Goal: Transaction & Acquisition: Purchase product/service

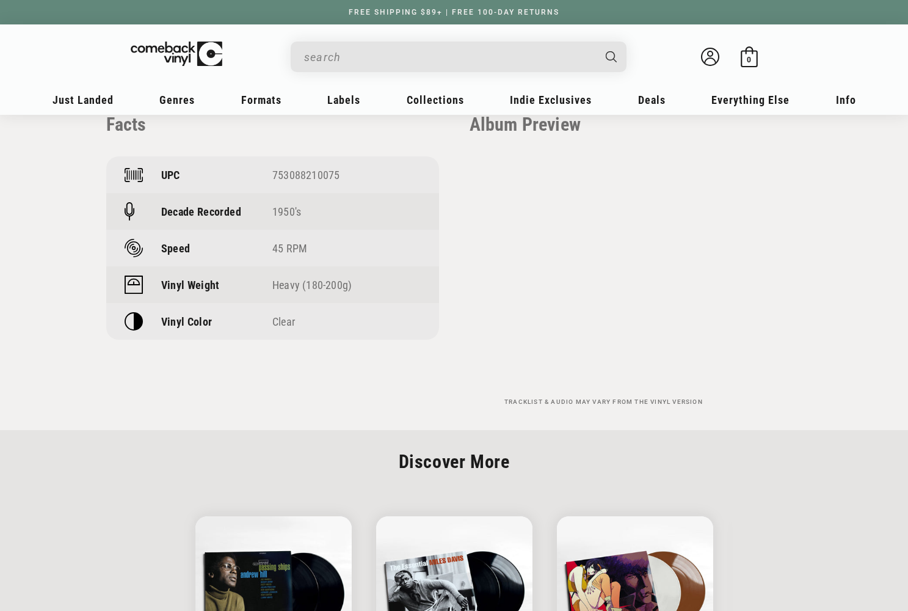
scroll to position [1166, 0]
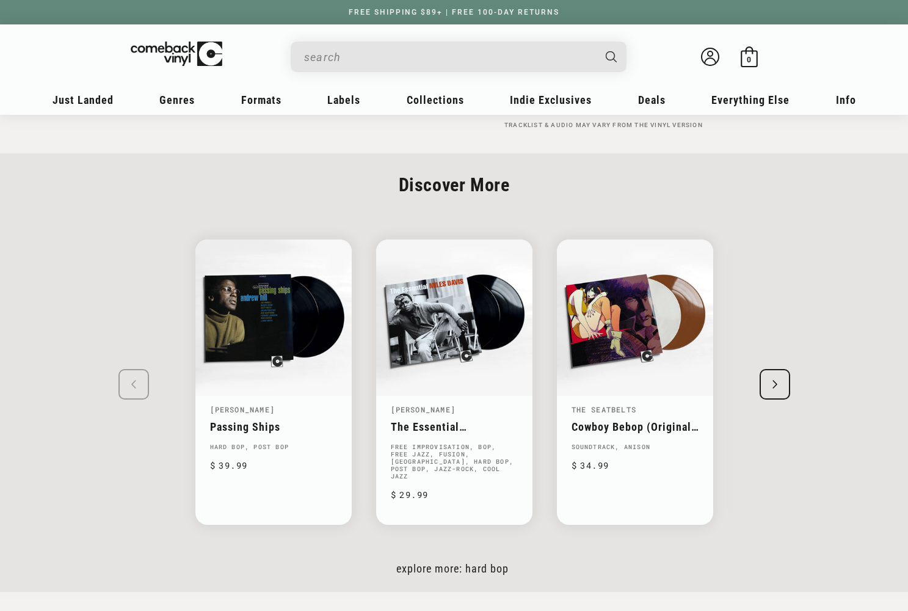
click at [776, 383] on icon "Next slide" at bounding box center [774, 384] width 5 height 9
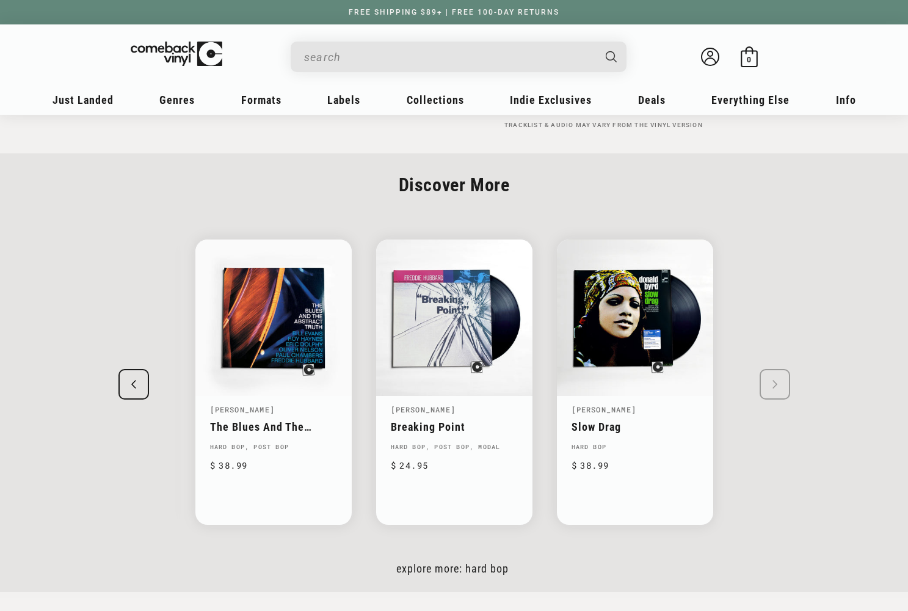
click at [776, 383] on swiper-slide "Andrew Hill Passing Ships Hard Bop, Post Bop Regular price $ 39.99 Regular pric…" at bounding box center [454, 381] width 757 height 329
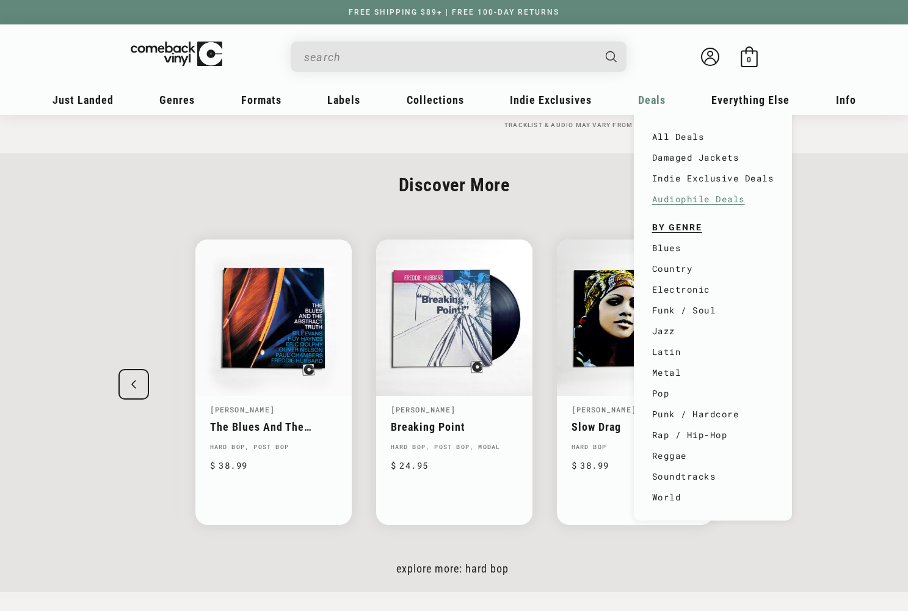
click at [696, 203] on link "Audiophile Deals" at bounding box center [713, 199] width 122 height 21
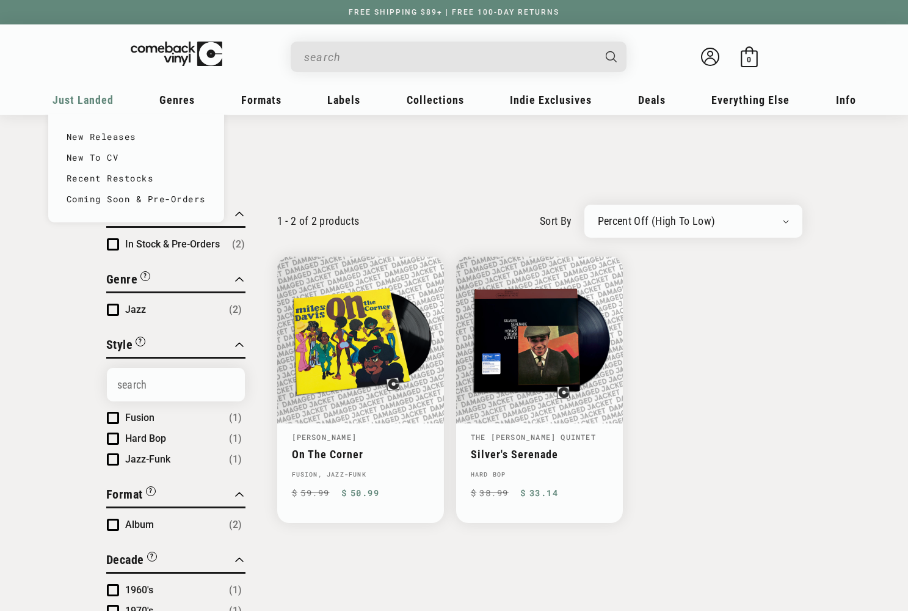
click at [91, 97] on span "Just Landed" at bounding box center [83, 99] width 61 height 13
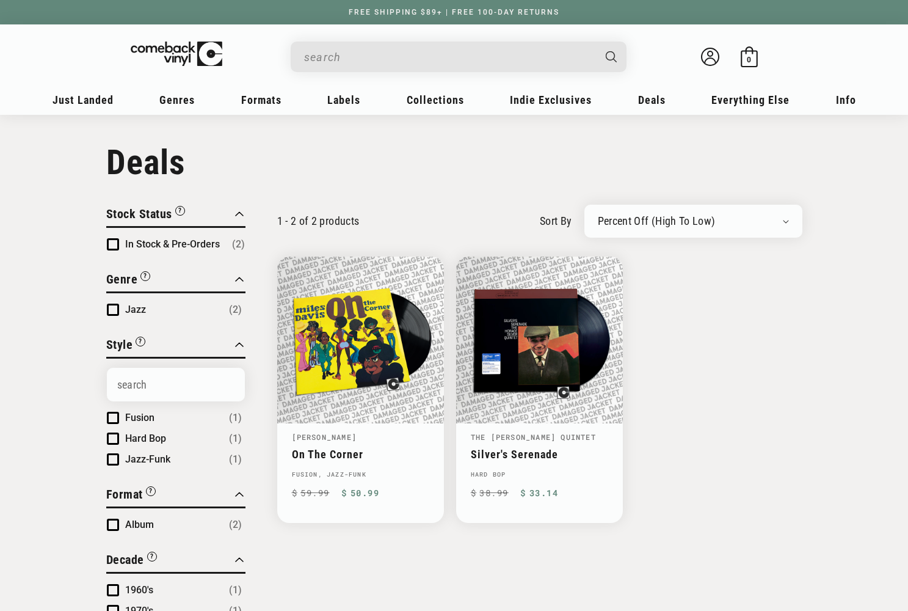
click at [414, 65] on input "When autocomplete results are available use up and down arrows to review and en…" at bounding box center [448, 57] width 289 height 25
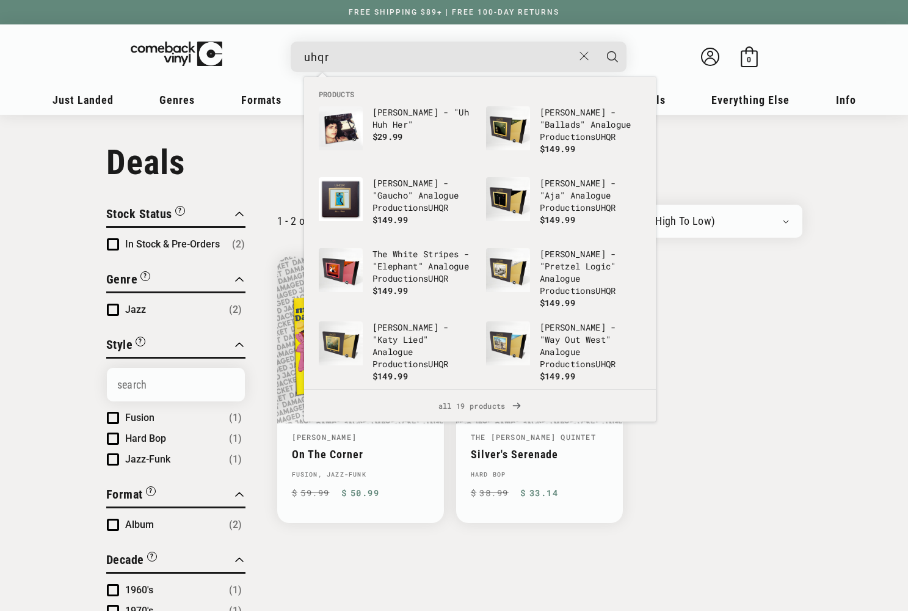
type input "uhqr"
click at [612, 56] on button "Search" at bounding box center [612, 57] width 31 height 31
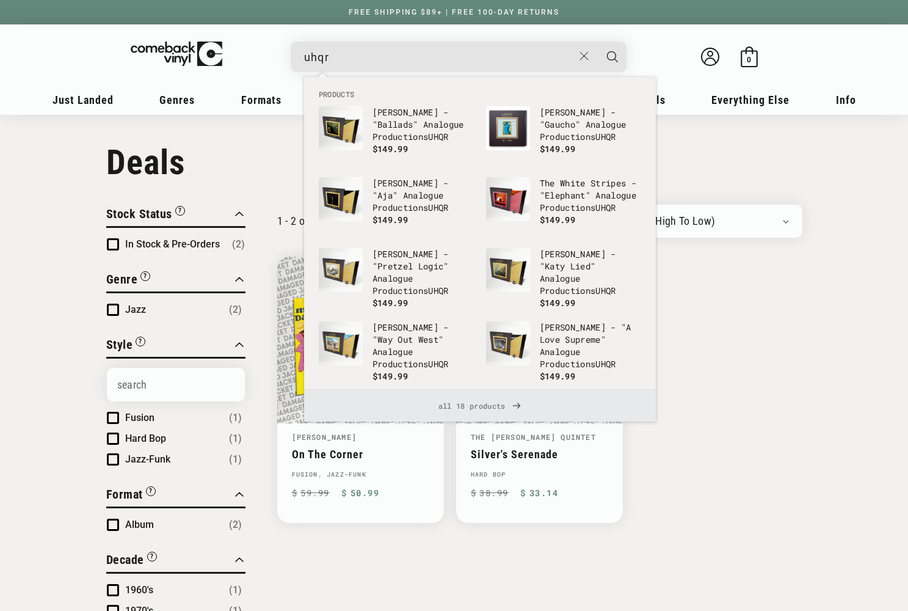
click at [486, 402] on span "all 18 products" at bounding box center [480, 406] width 332 height 32
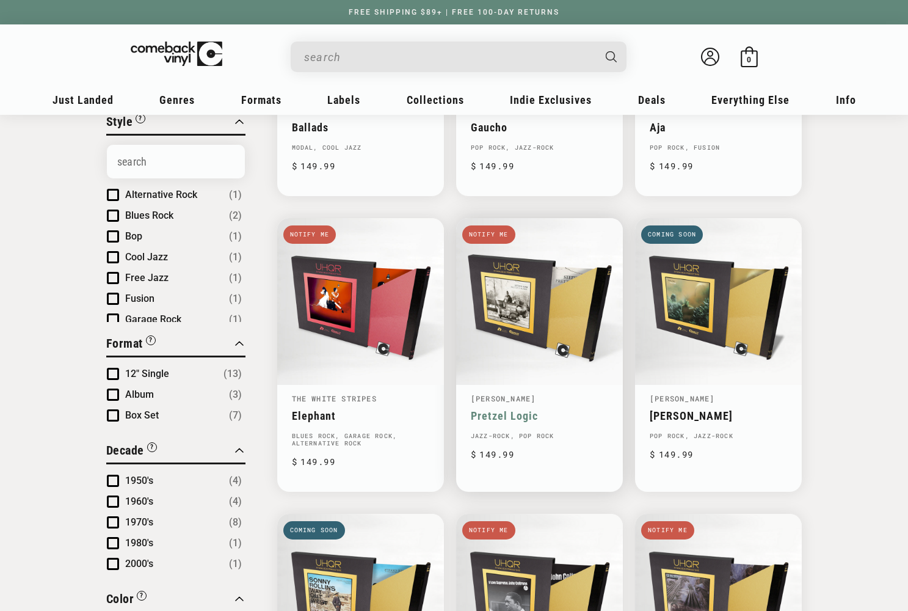
scroll to position [321, 0]
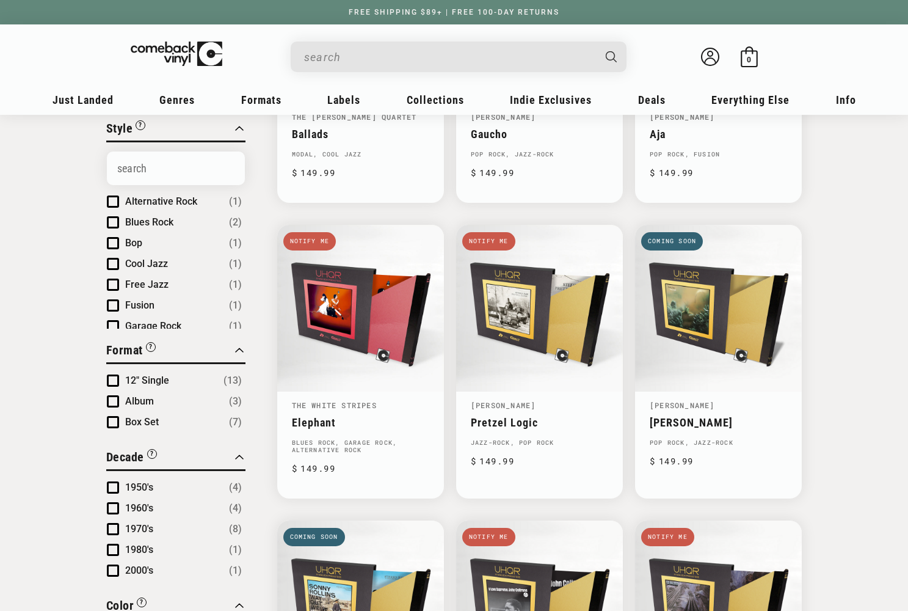
type input "uhqr"
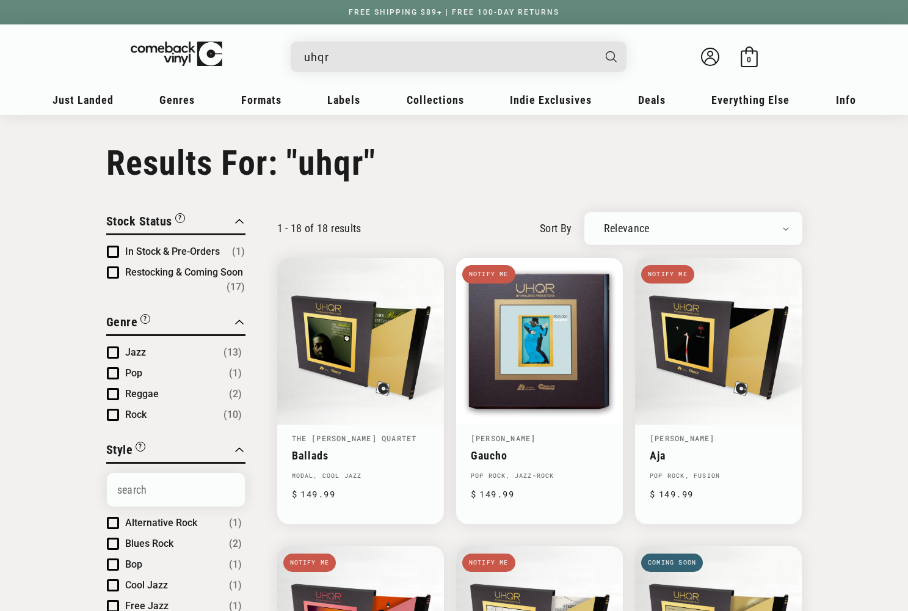
scroll to position [0, 0]
click at [165, 62] on img at bounding box center [185, 52] width 119 height 24
